Goal: Find specific page/section: Locate a particular part of the current website

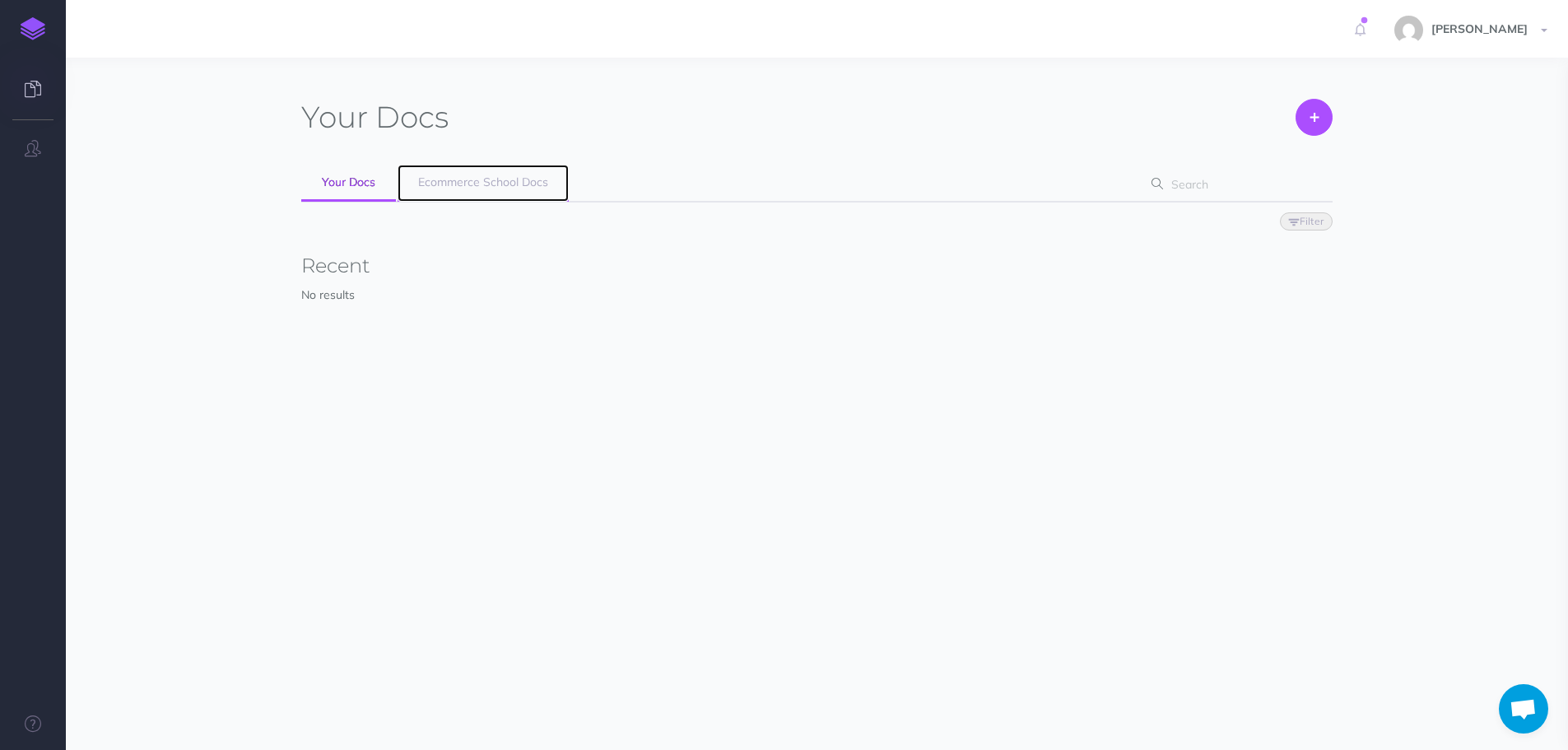
click at [479, 192] on link "Ecommerce School Docs" at bounding box center [483, 182] width 171 height 37
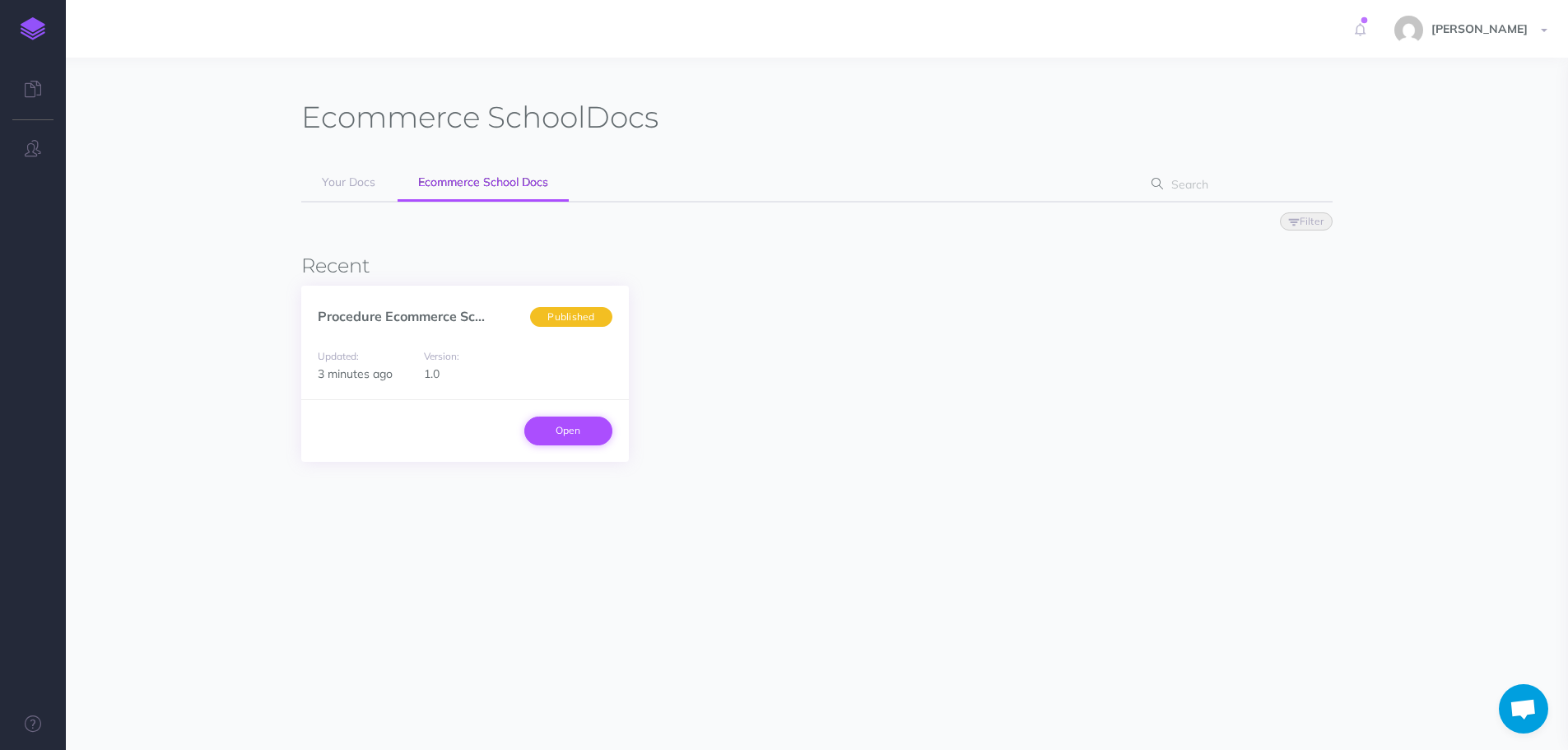
click at [594, 428] on link "Open" at bounding box center [568, 430] width 88 height 28
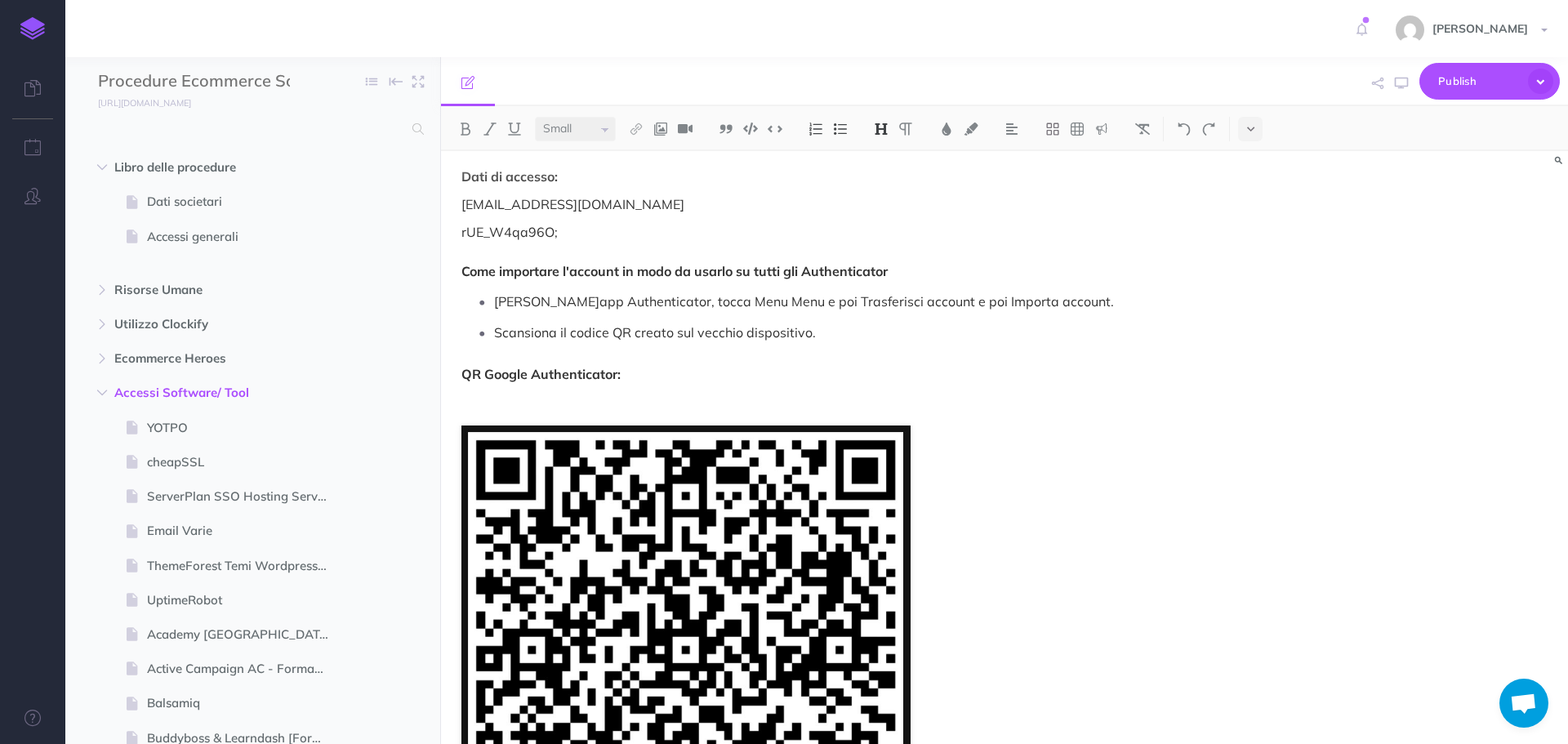
scroll to position [163, 0]
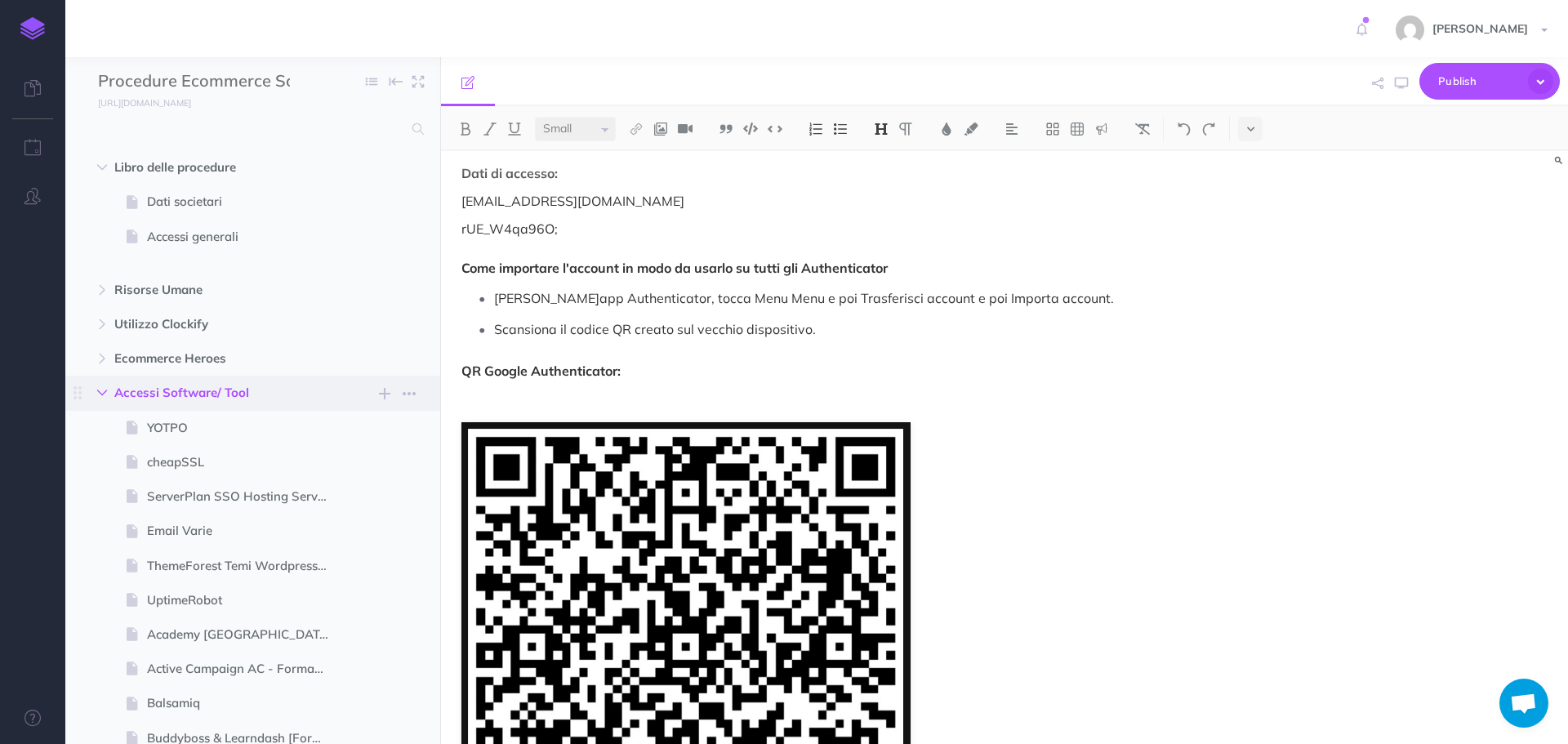
click at [108, 392] on button "button" at bounding box center [102, 392] width 30 height 20
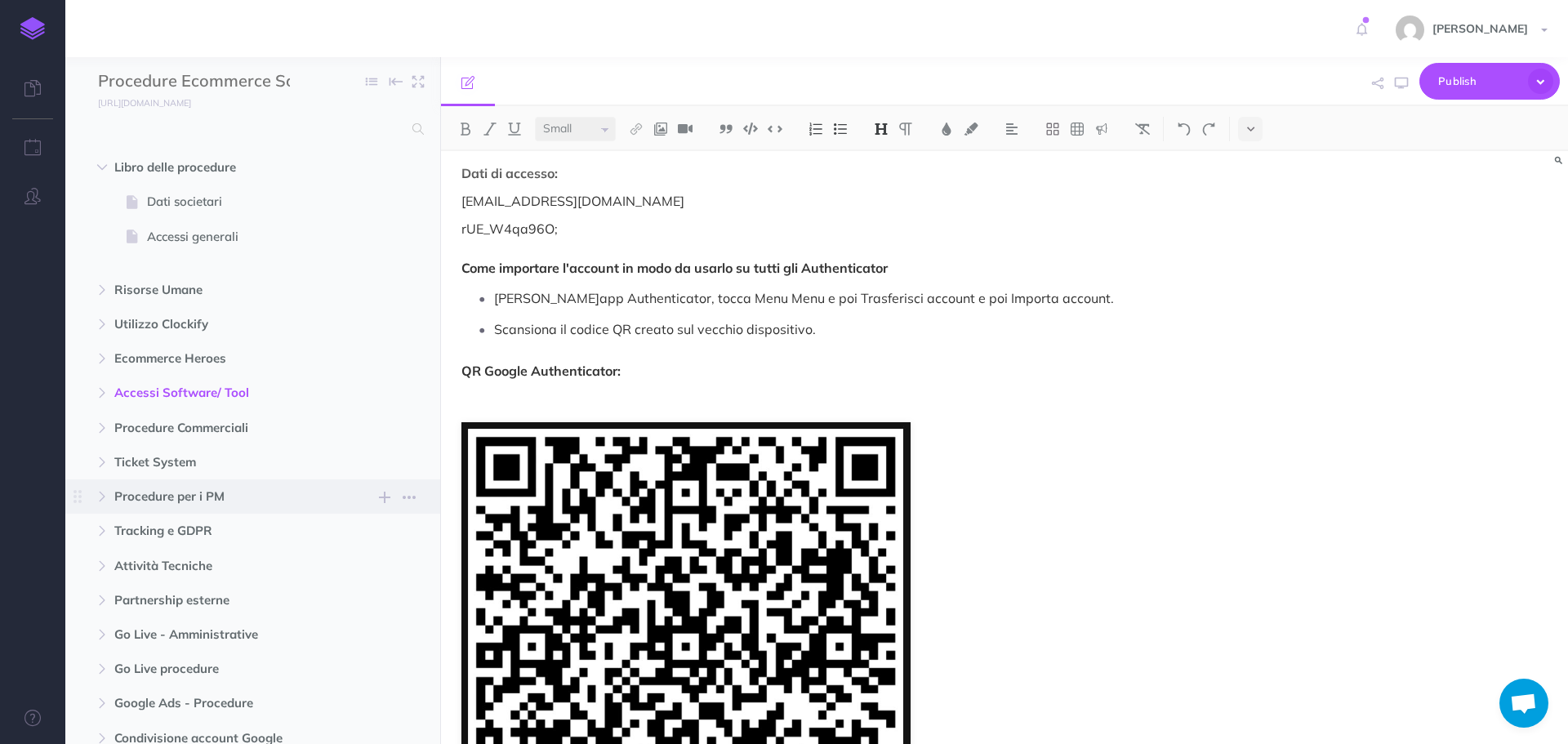
scroll to position [82, 0]
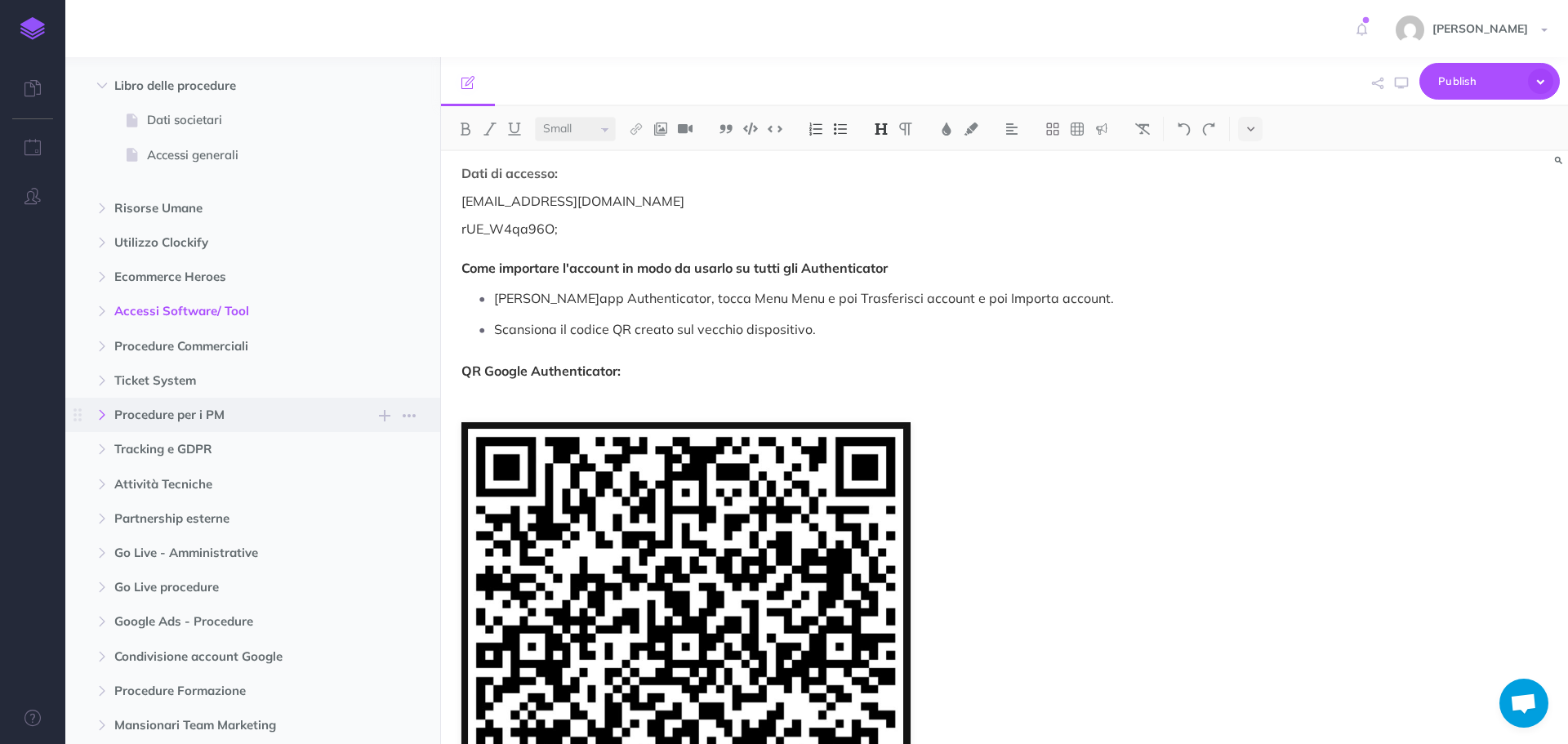
click at [99, 415] on icon "button" at bounding box center [102, 414] width 10 height 10
click at [217, 482] on span "TODO ricorsivi" at bounding box center [244, 484] width 195 height 20
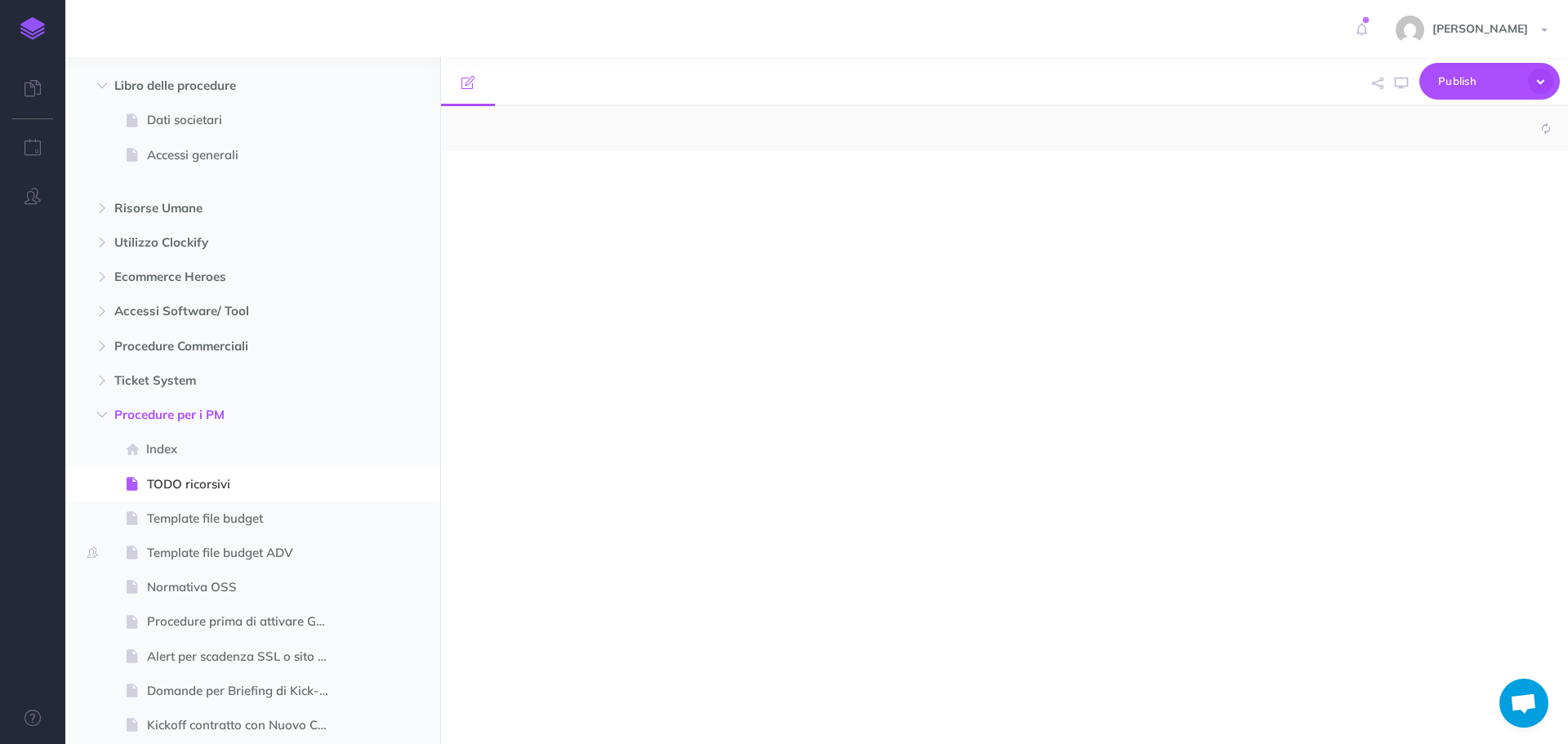
select select "null"
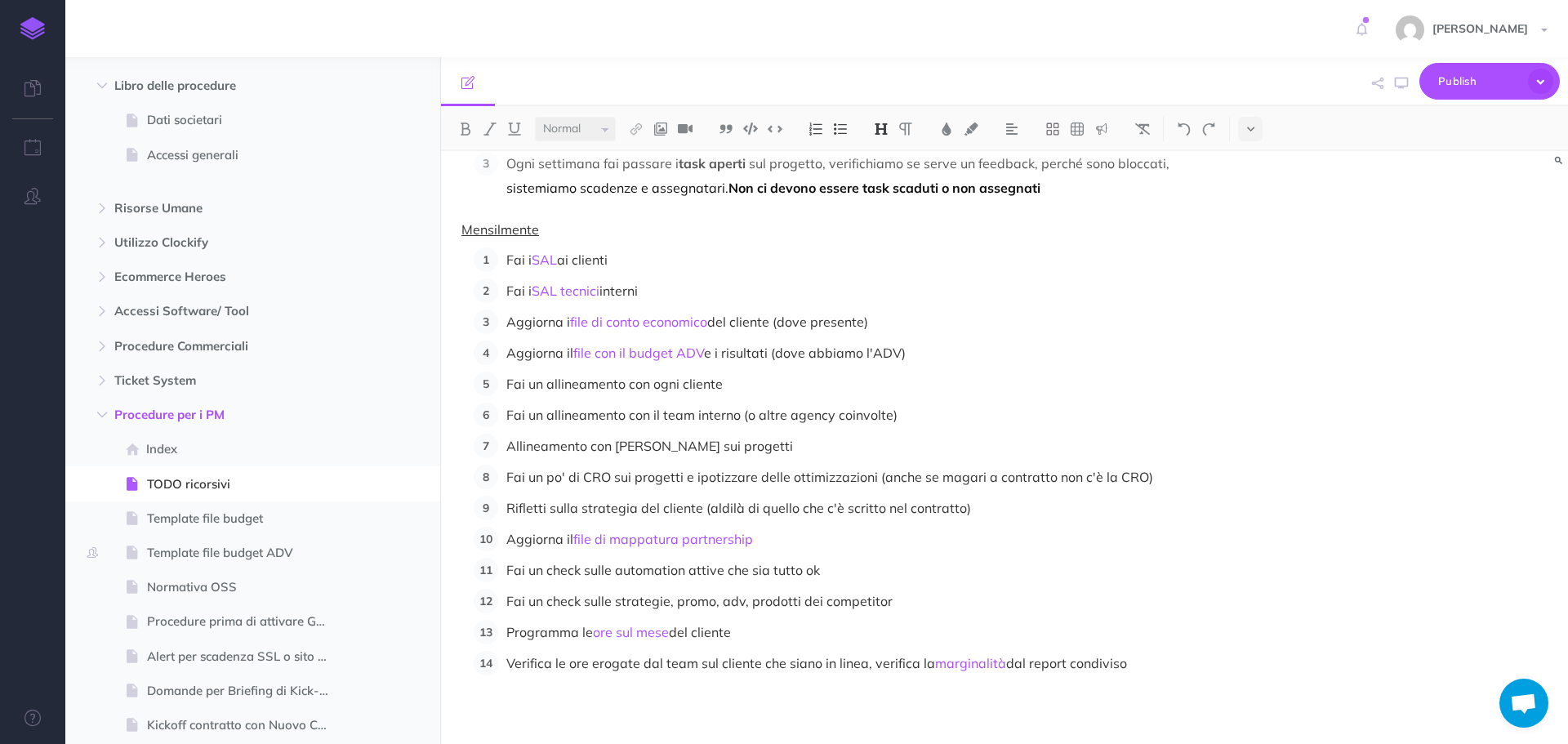
scroll to position [493, 0]
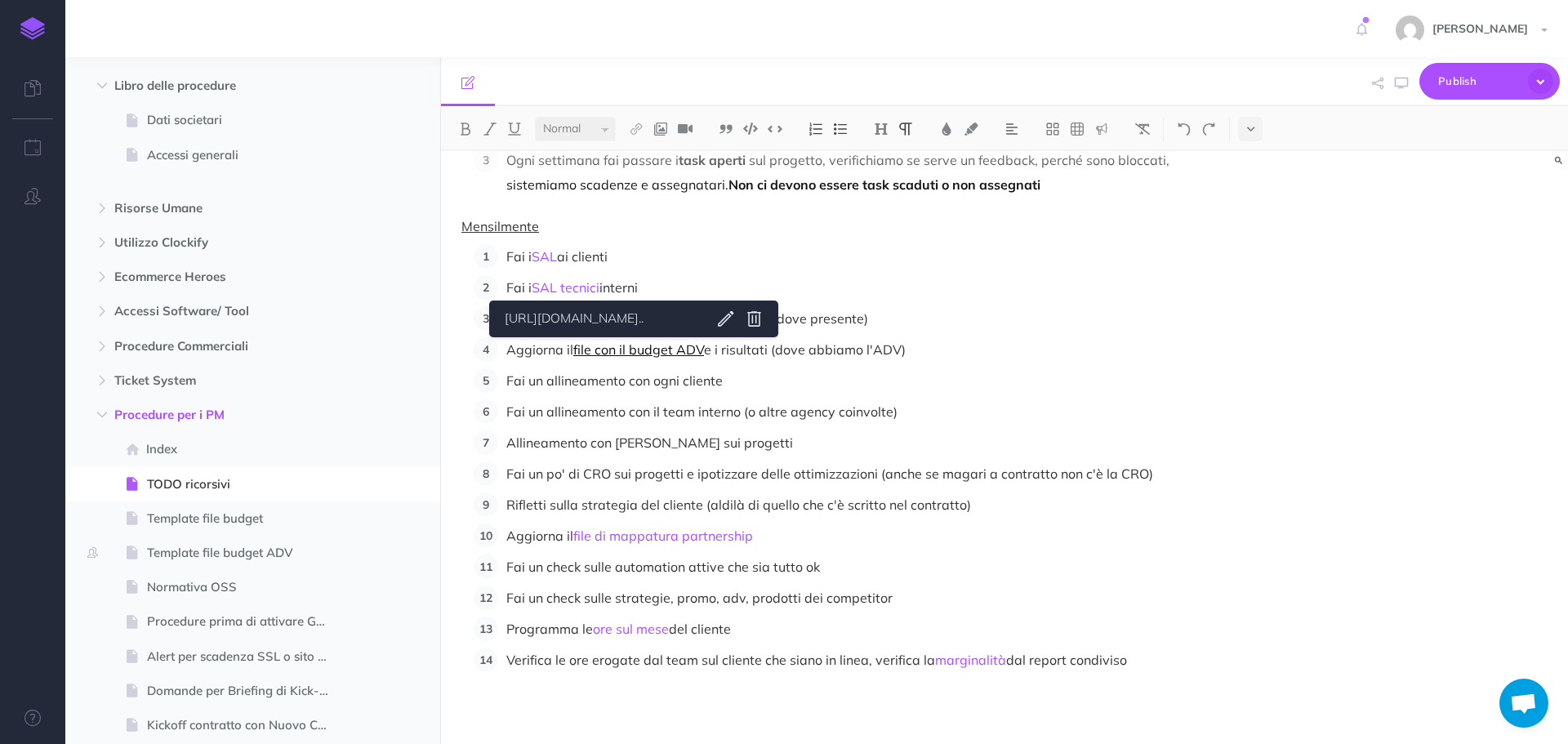
click at [628, 352] on link "file con il budget ADV" at bounding box center [639, 349] width 131 height 16
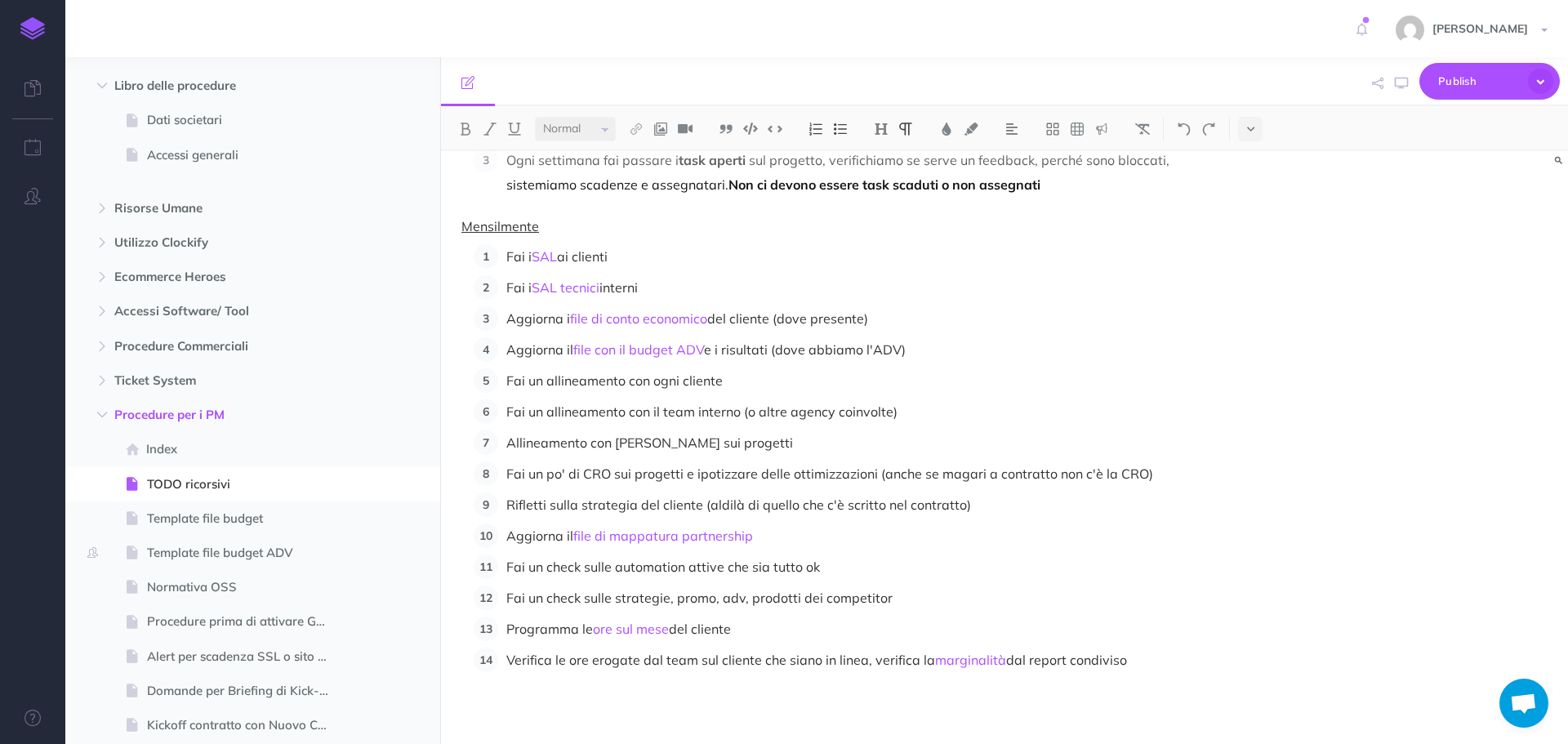
click at [1293, 408] on div "I TODO ricorsivi dell'ecommerce manager Giornalmente Ad inizio e fine giornata …" at bounding box center [1005, 448] width 1128 height 593
